Goal: Navigation & Orientation: Find specific page/section

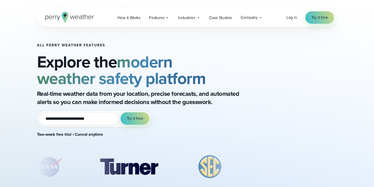
click at [205, 33] on div "**********" at bounding box center [187, 116] width 301 height 178
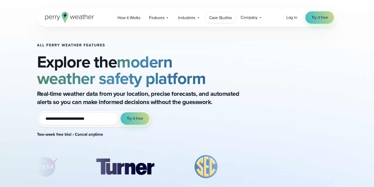
click at [219, 16] on span "Case Studies" at bounding box center [220, 18] width 23 height 6
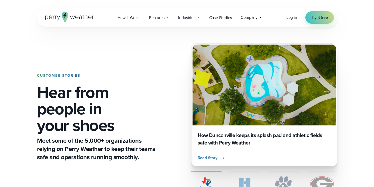
click at [188, 17] on span "Industries" at bounding box center [186, 18] width 17 height 6
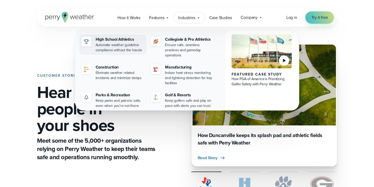
click at [122, 41] on div "High School Athletics" at bounding box center [120, 39] width 49 height 6
